Goal: Find specific page/section: Find specific page/section

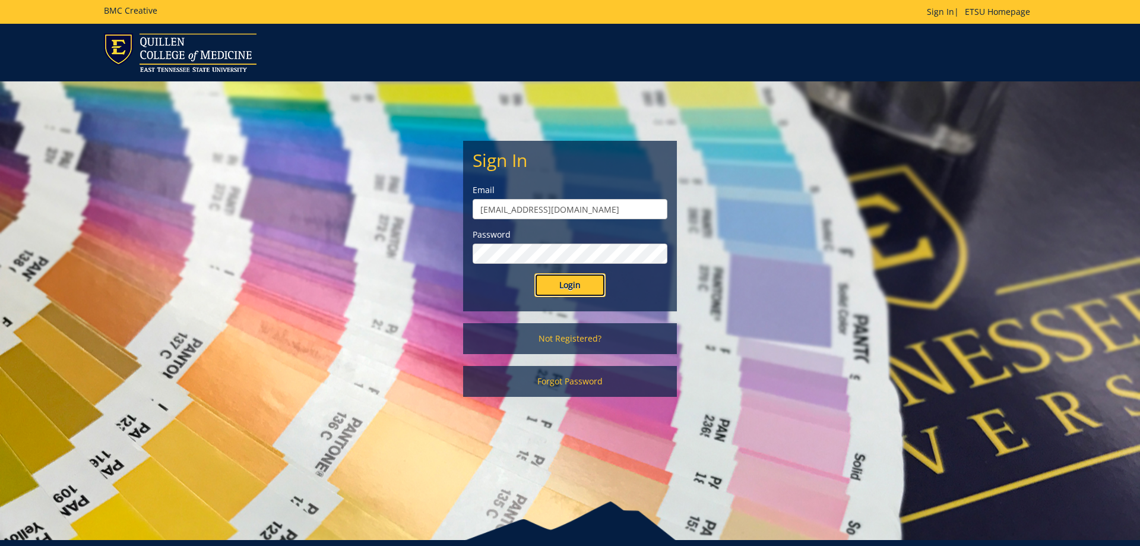
click at [572, 286] on input "Login" at bounding box center [569, 285] width 71 height 24
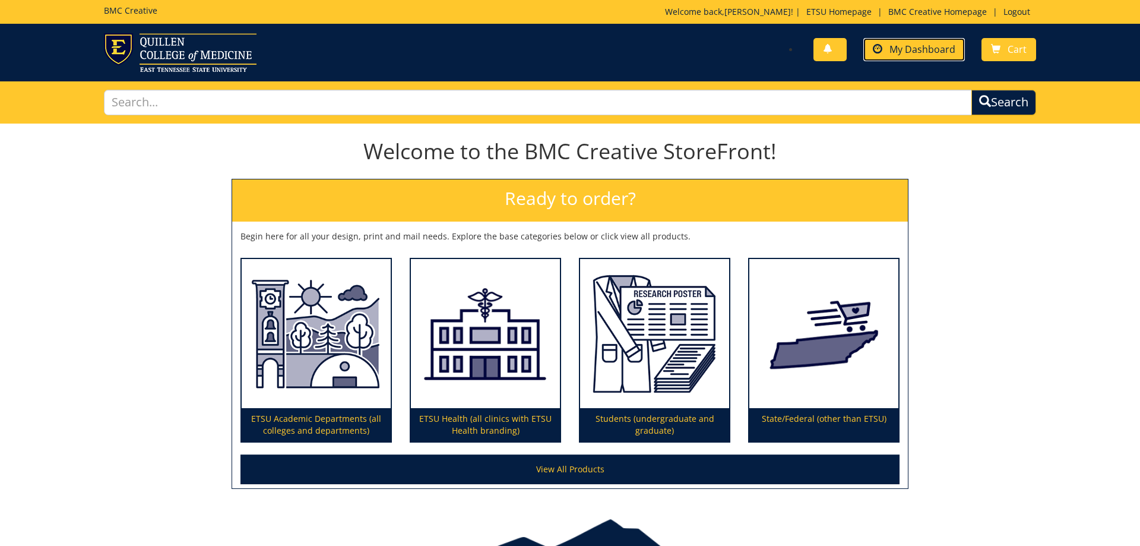
click at [909, 52] on span "My Dashboard" at bounding box center [922, 49] width 66 height 13
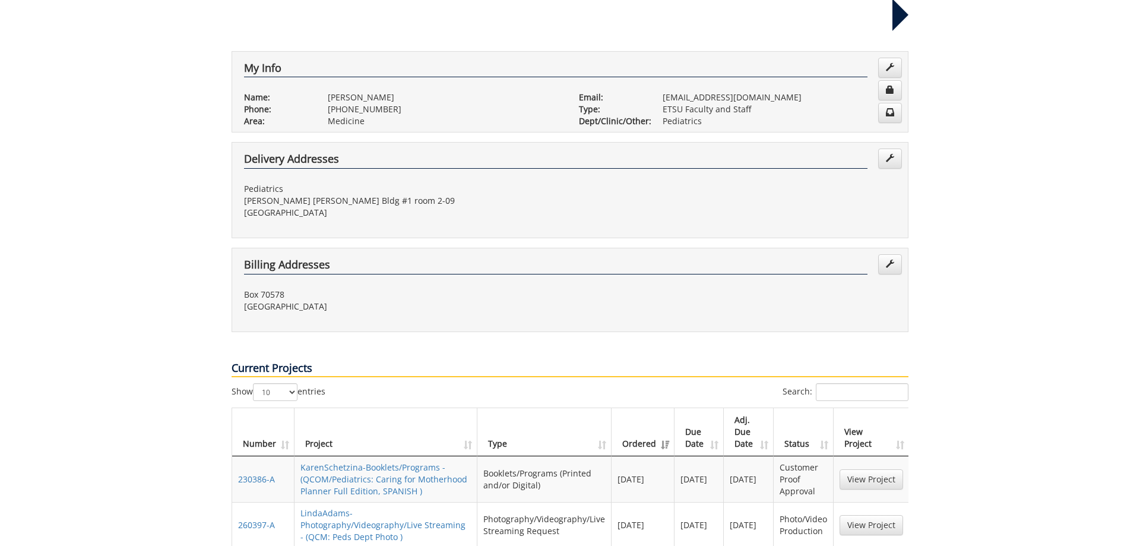
scroll to position [242, 0]
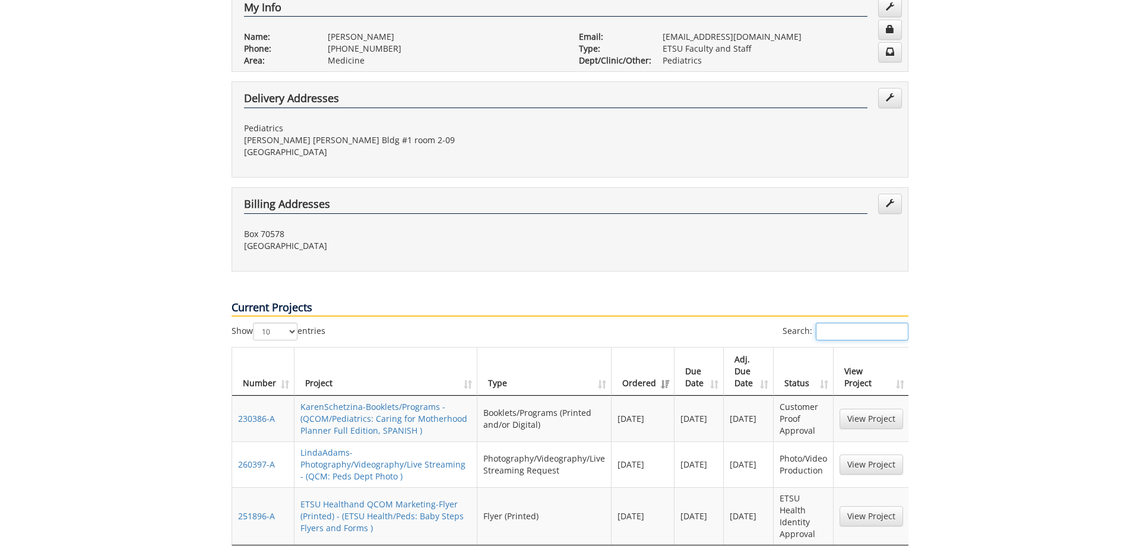
click at [842, 322] on input "Search:" at bounding box center [862, 331] width 93 height 18
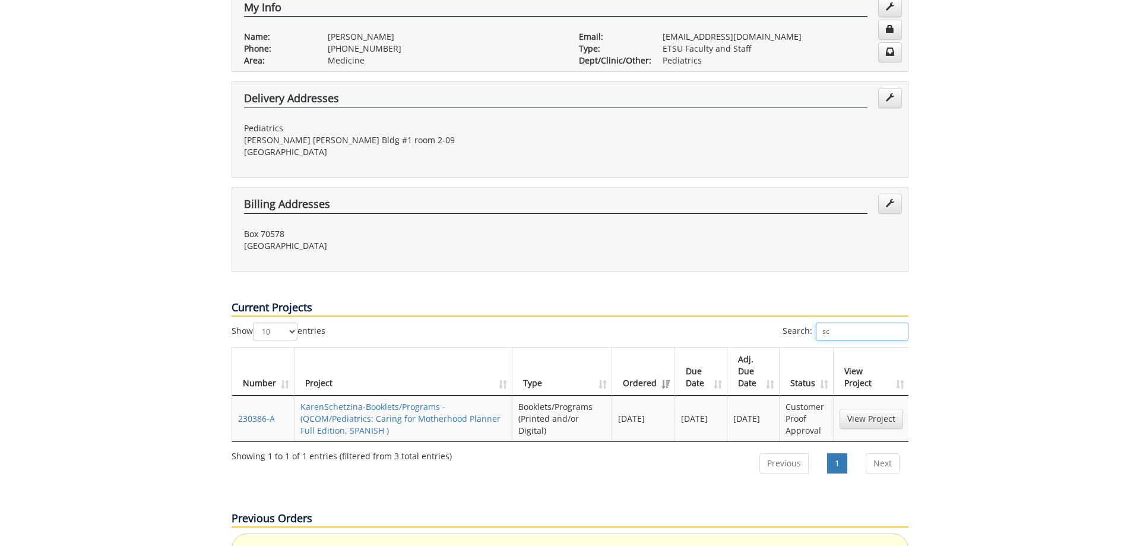
type input "s"
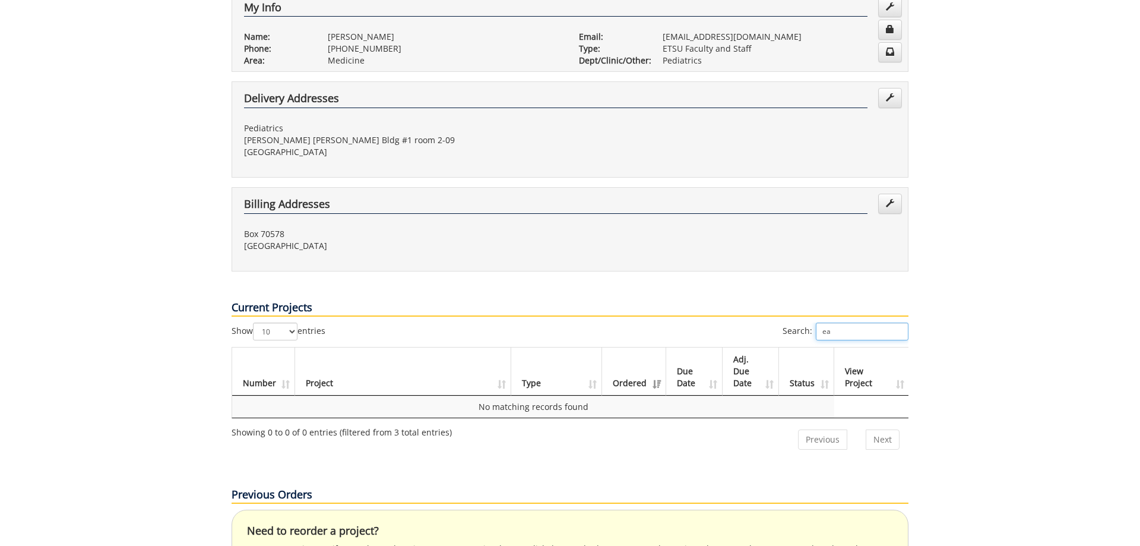
type input "e"
